Goal: Transaction & Acquisition: Purchase product/service

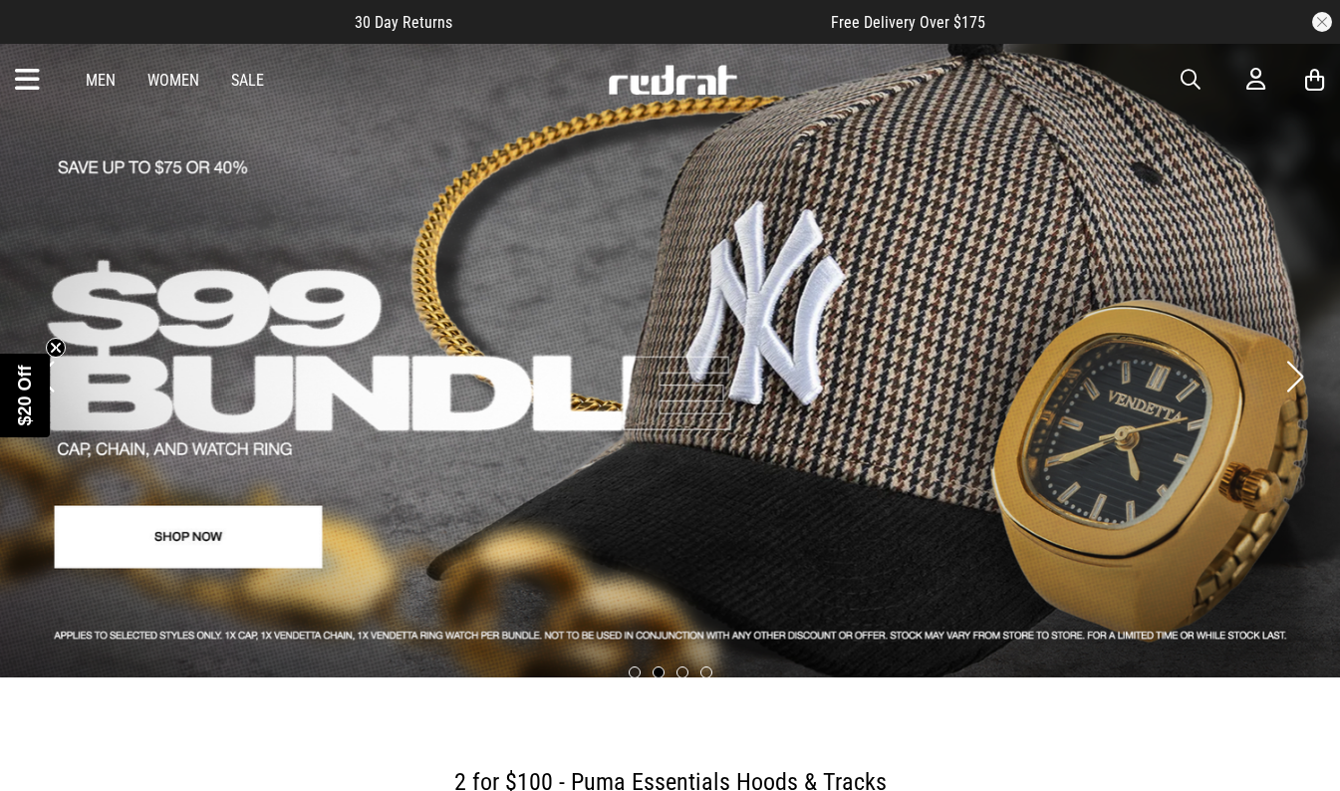
click at [1194, 83] on span "button" at bounding box center [1191, 80] width 20 height 24
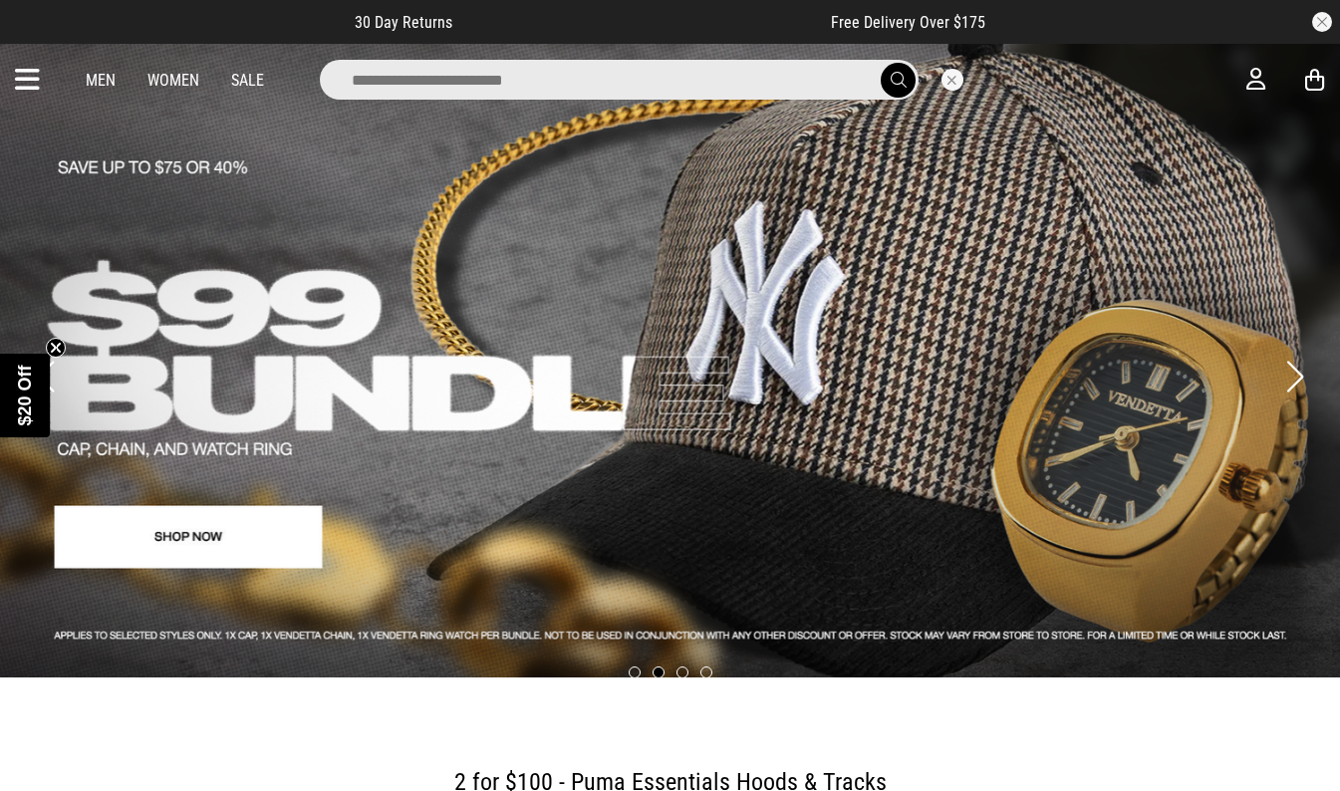
click at [616, 83] on input "search" at bounding box center [619, 80] width 599 height 40
type input "*****"
click at [881, 63] on button "submit" at bounding box center [898, 80] width 35 height 35
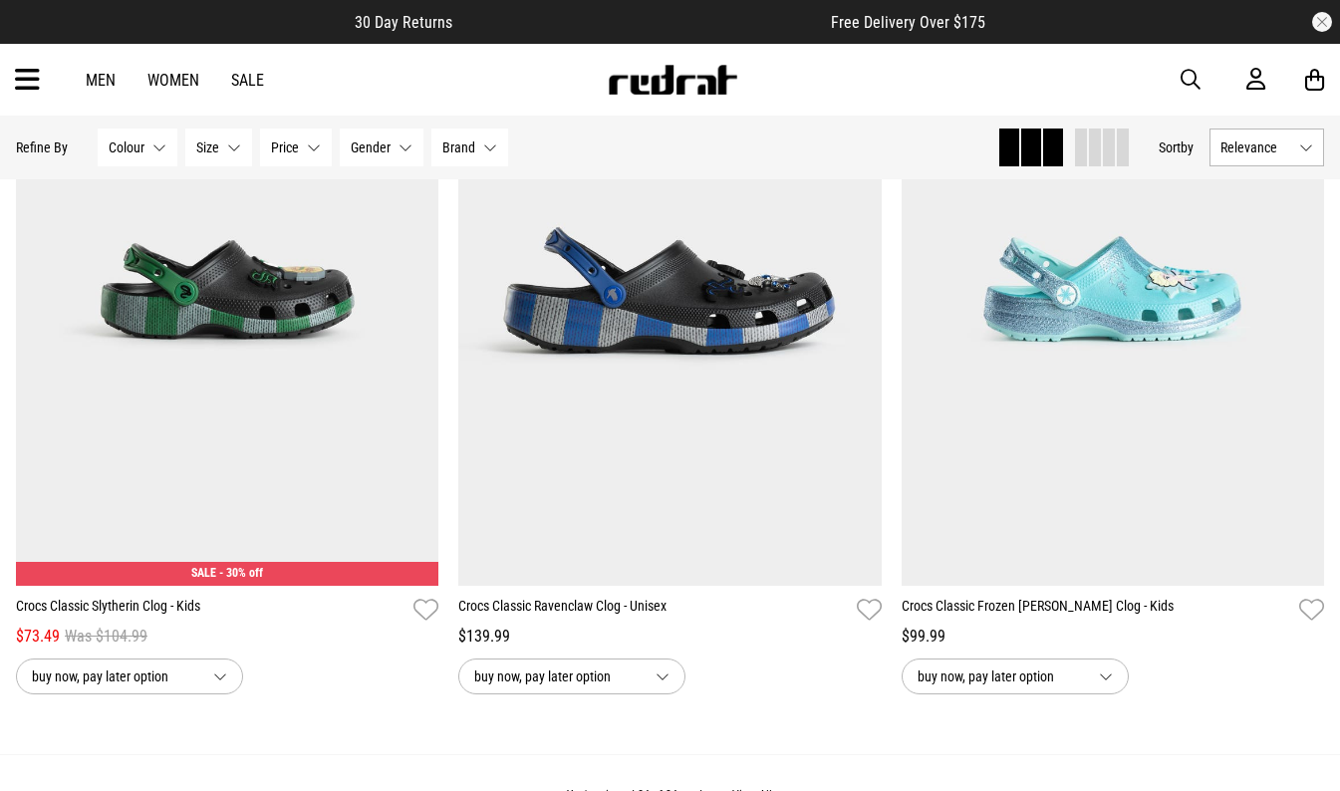
scroll to position [5800, 0]
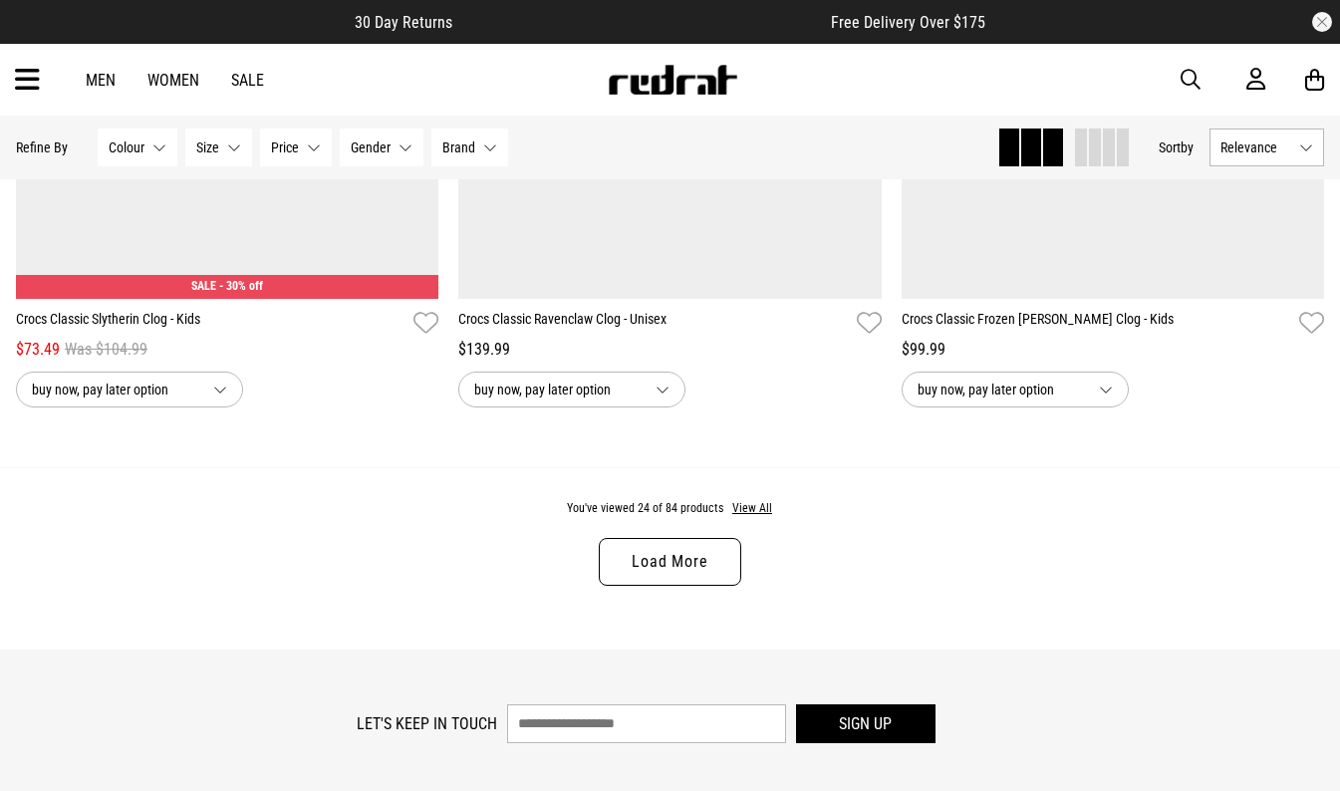
click at [663, 585] on link "Load More" at bounding box center [670, 562] width 142 height 48
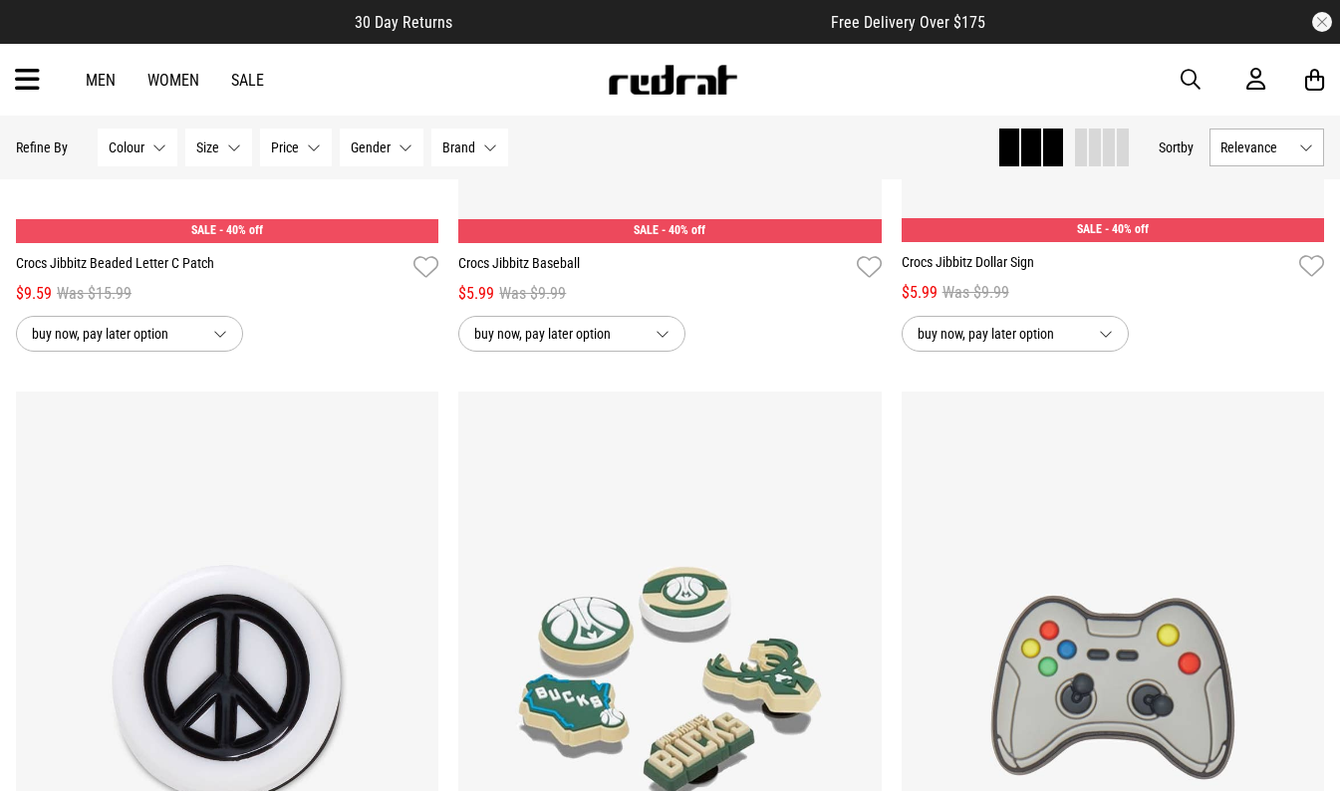
scroll to position [10446, 0]
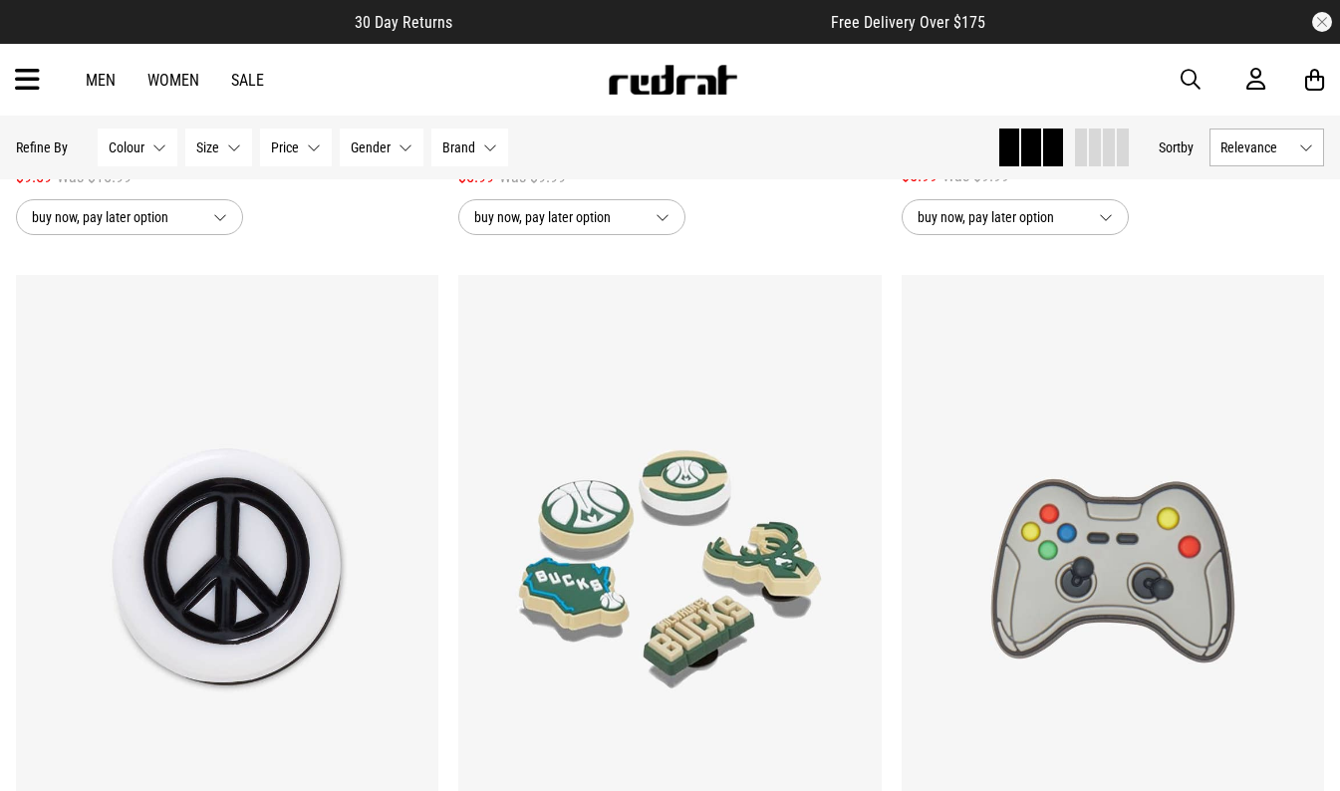
click at [406, 148] on button "Gender None selected" at bounding box center [382, 148] width 84 height 38
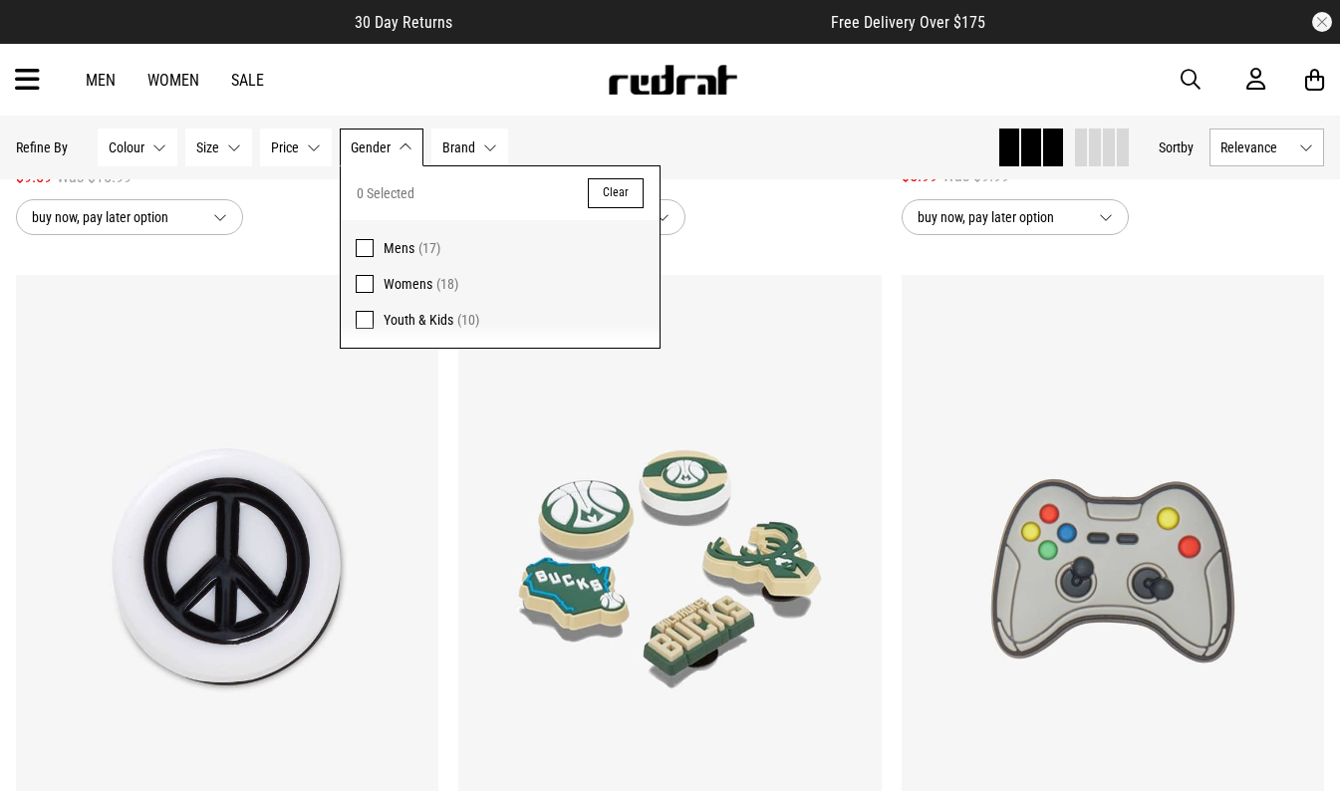
click at [390, 252] on span "Mens" at bounding box center [399, 248] width 31 height 16
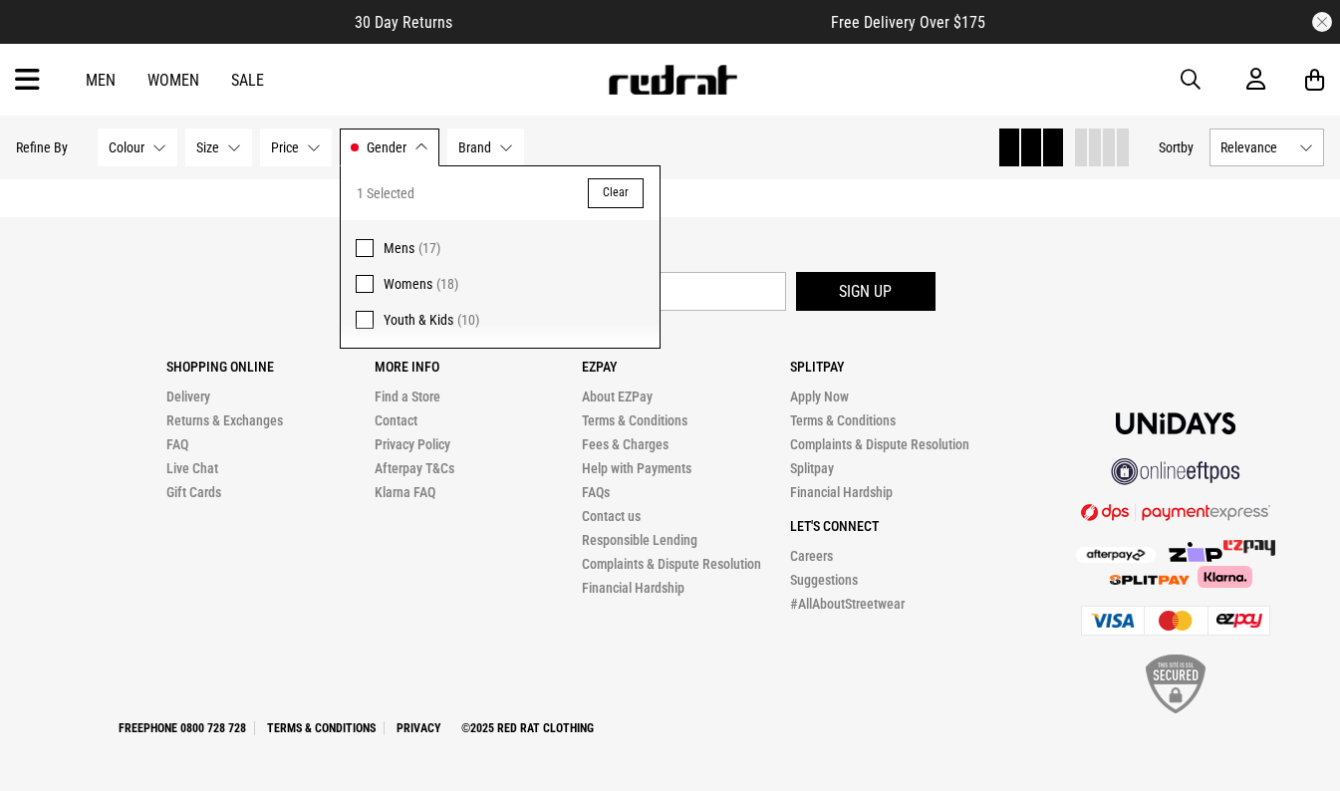
scroll to position [4745, 0]
click at [774, 166] on div "Hide Refine s Refine By Filters Colour None selected Colour 0 Selected Clear Bl…" at bounding box center [499, 148] width 966 height 44
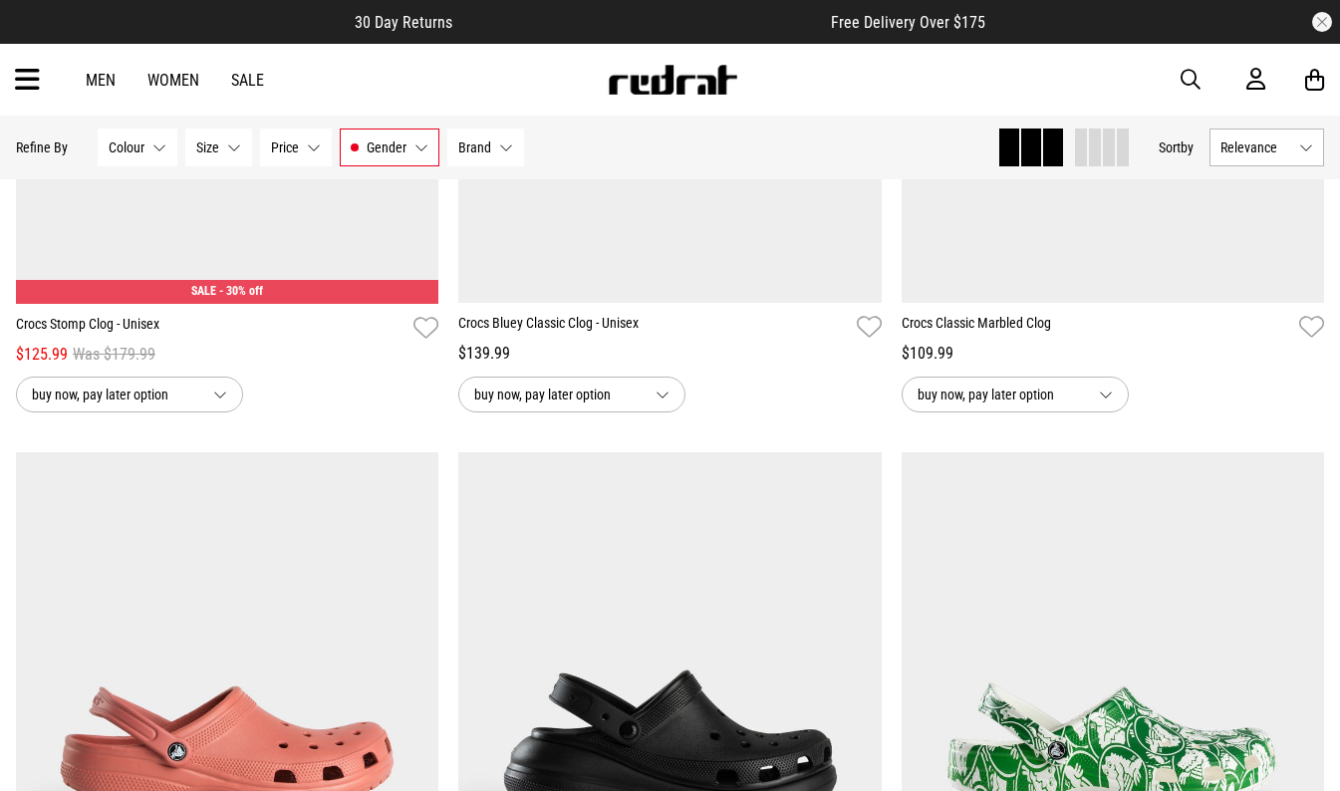
scroll to position [2910, 0]
